Goal: Obtain resource: Download file/media

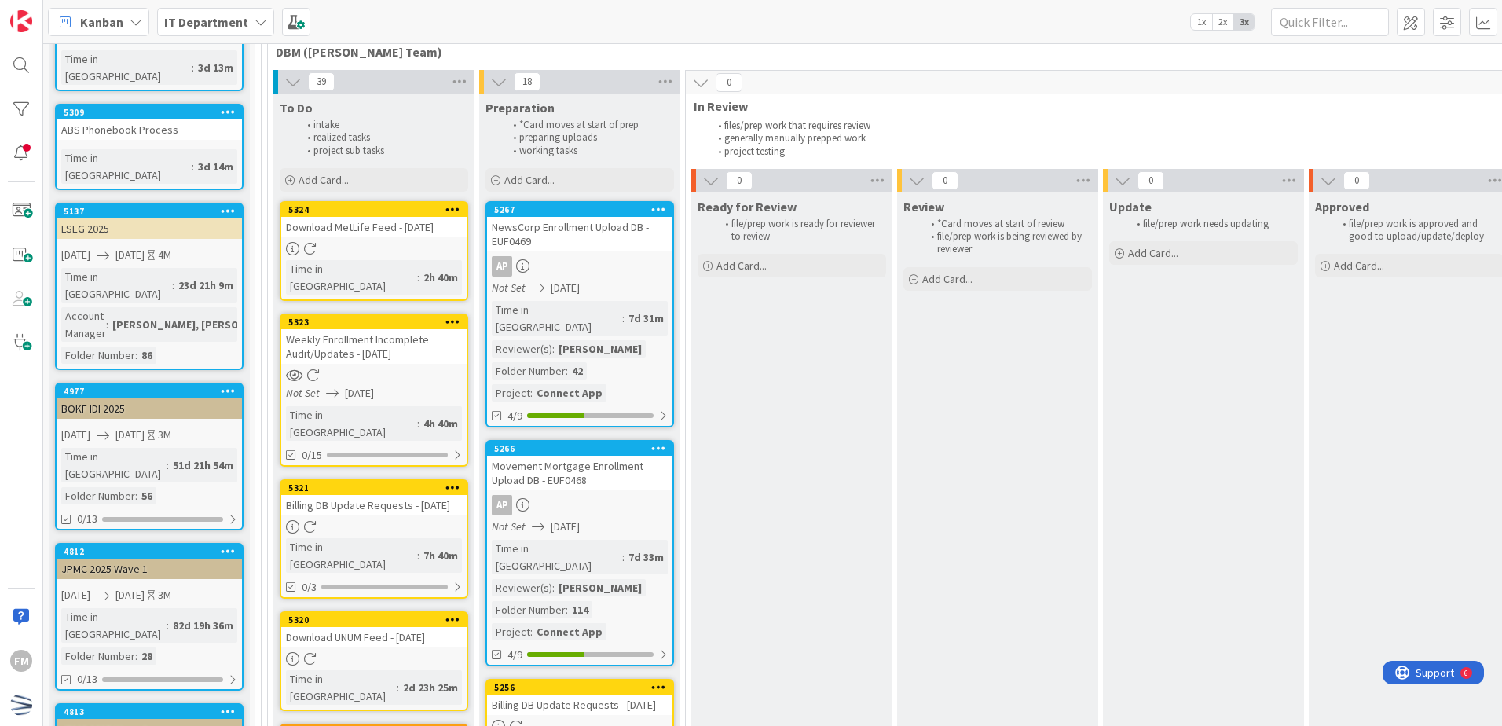
scroll to position [365, 0]
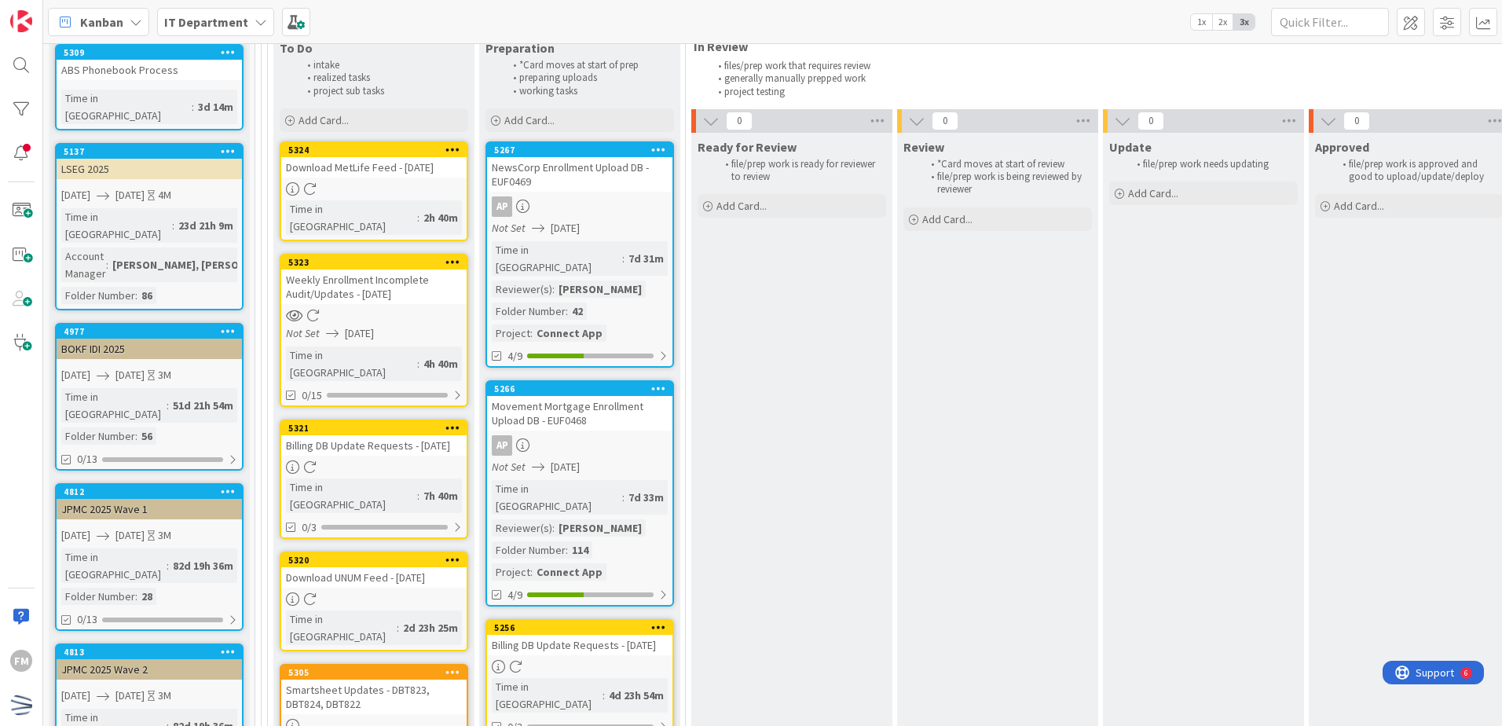
click at [290, 191] on icon at bounding box center [292, 188] width 13 height 13
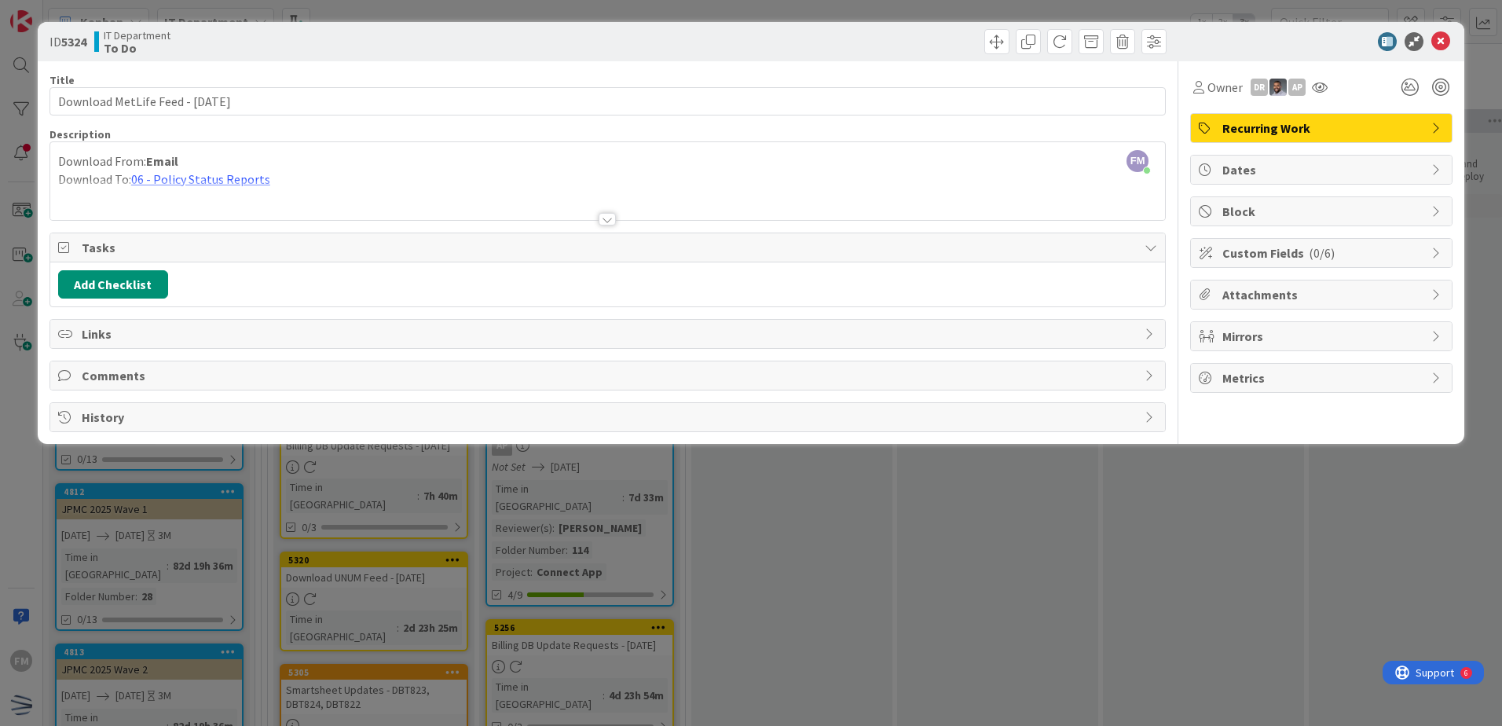
click at [250, 183] on div at bounding box center [607, 200] width 1115 height 40
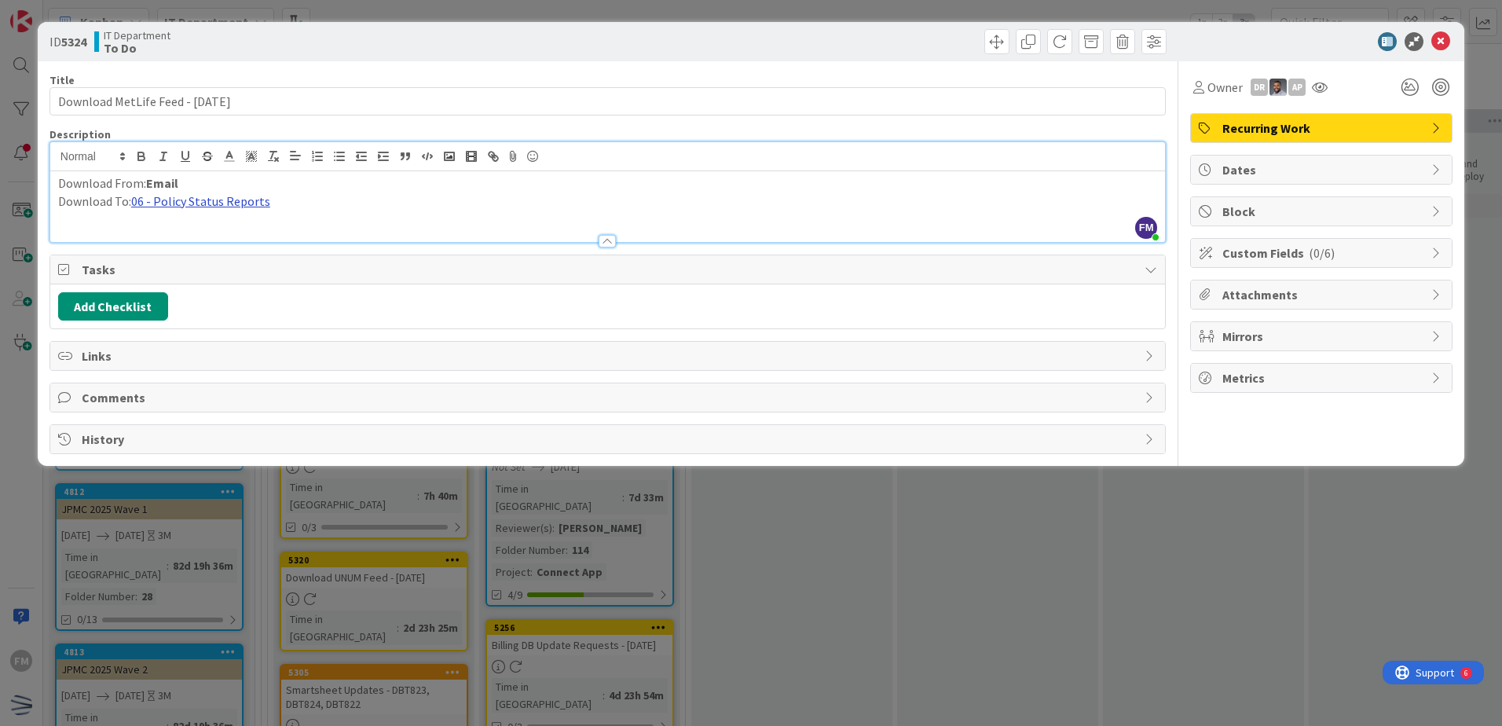
click at [244, 203] on link "06 - Policy Status Reports" at bounding box center [200, 201] width 139 height 16
click at [201, 229] on link "[URL][DOMAIN_NAME]" at bounding box center [158, 232] width 108 height 20
click at [1435, 38] on icon at bounding box center [1440, 41] width 19 height 19
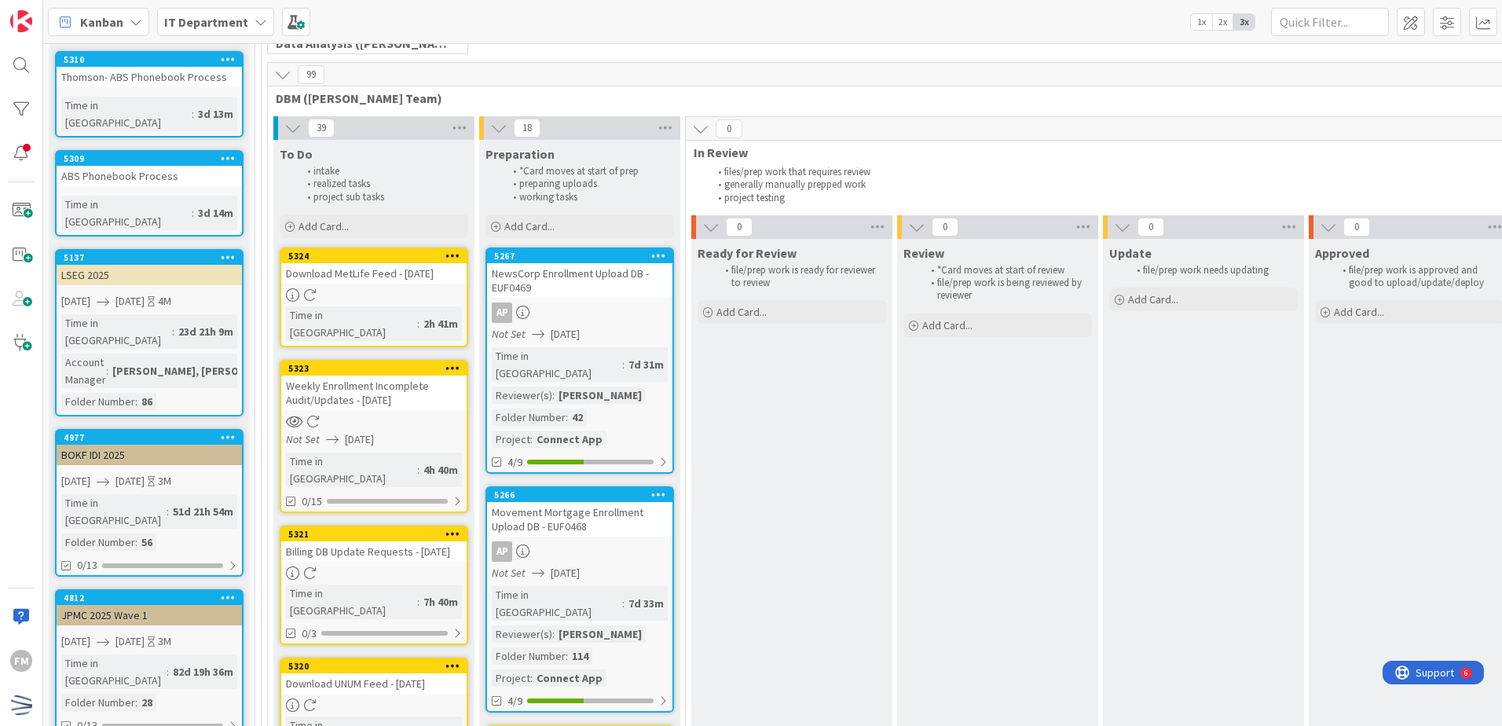
scroll to position [416, 0]
